Goal: Transaction & Acquisition: Download file/media

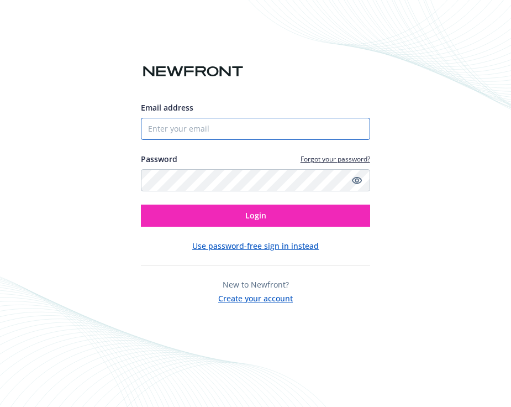
click at [169, 128] on input "Email address" at bounding box center [255, 129] width 229 height 22
type input "[EMAIL_ADDRESS][DOMAIN_NAME]"
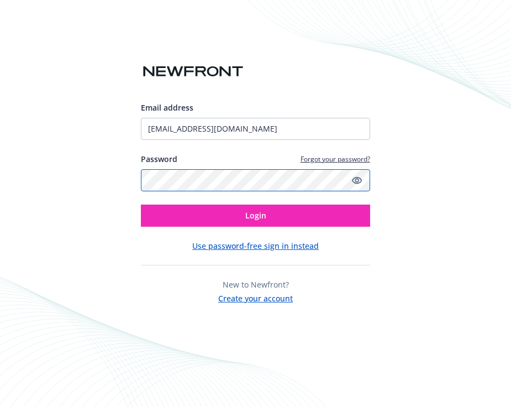
click at [141, 205] on button "Login" at bounding box center [255, 216] width 229 height 22
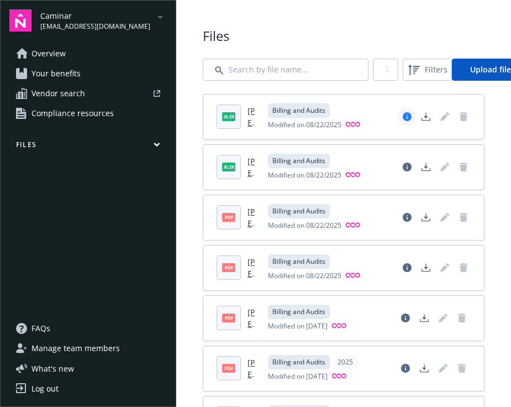
click at [403, 118] on icon "View file details" at bounding box center [407, 116] width 9 height 9
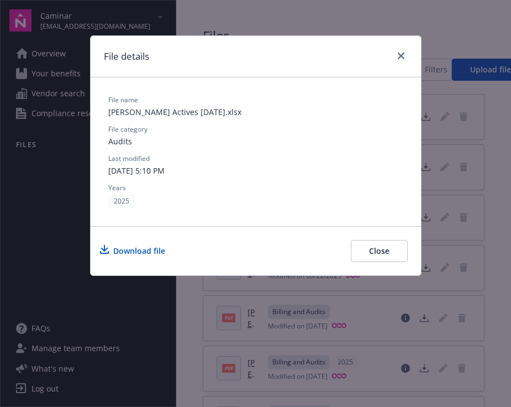
click at [151, 254] on div "Download file" at bounding box center [139, 251] width 52 height 12
click at [392, 252] on button "Close" at bounding box center [379, 251] width 57 height 22
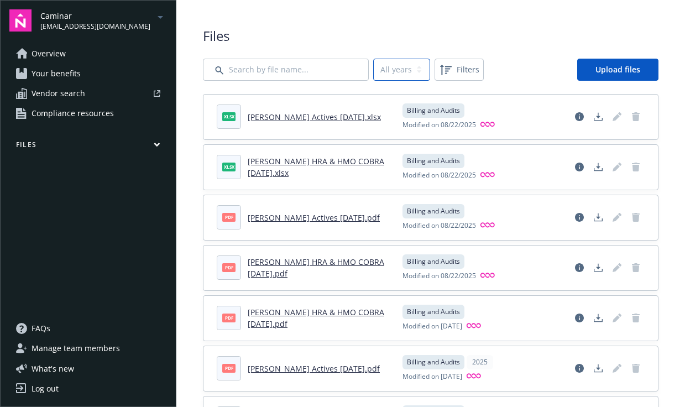
click at [397, 72] on select "All years 2025" at bounding box center [401, 70] width 57 height 22
click at [511, 371] on icon "Download document" at bounding box center [598, 368] width 9 height 9
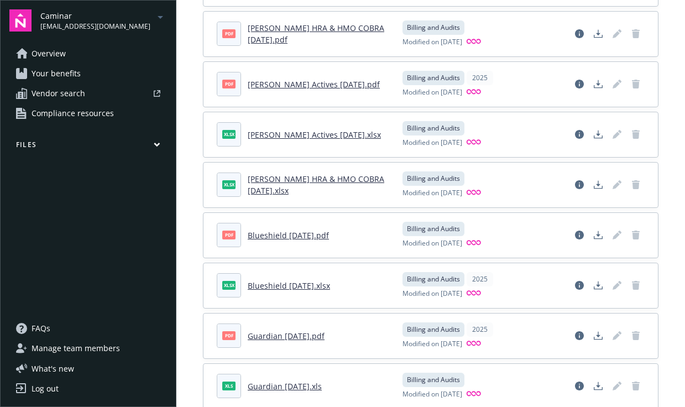
scroll to position [289, 0]
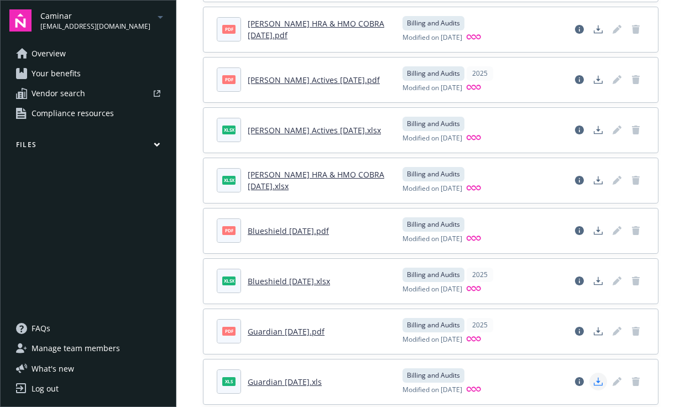
click at [511, 381] on icon "Download document" at bounding box center [598, 381] width 9 height 9
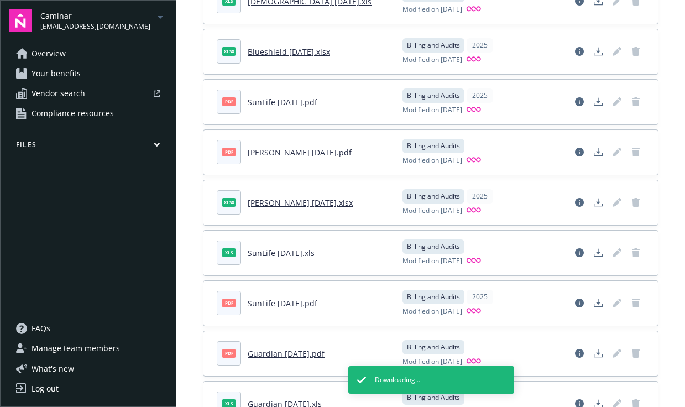
scroll to position [799, 0]
